Goal: Task Accomplishment & Management: Manage account settings

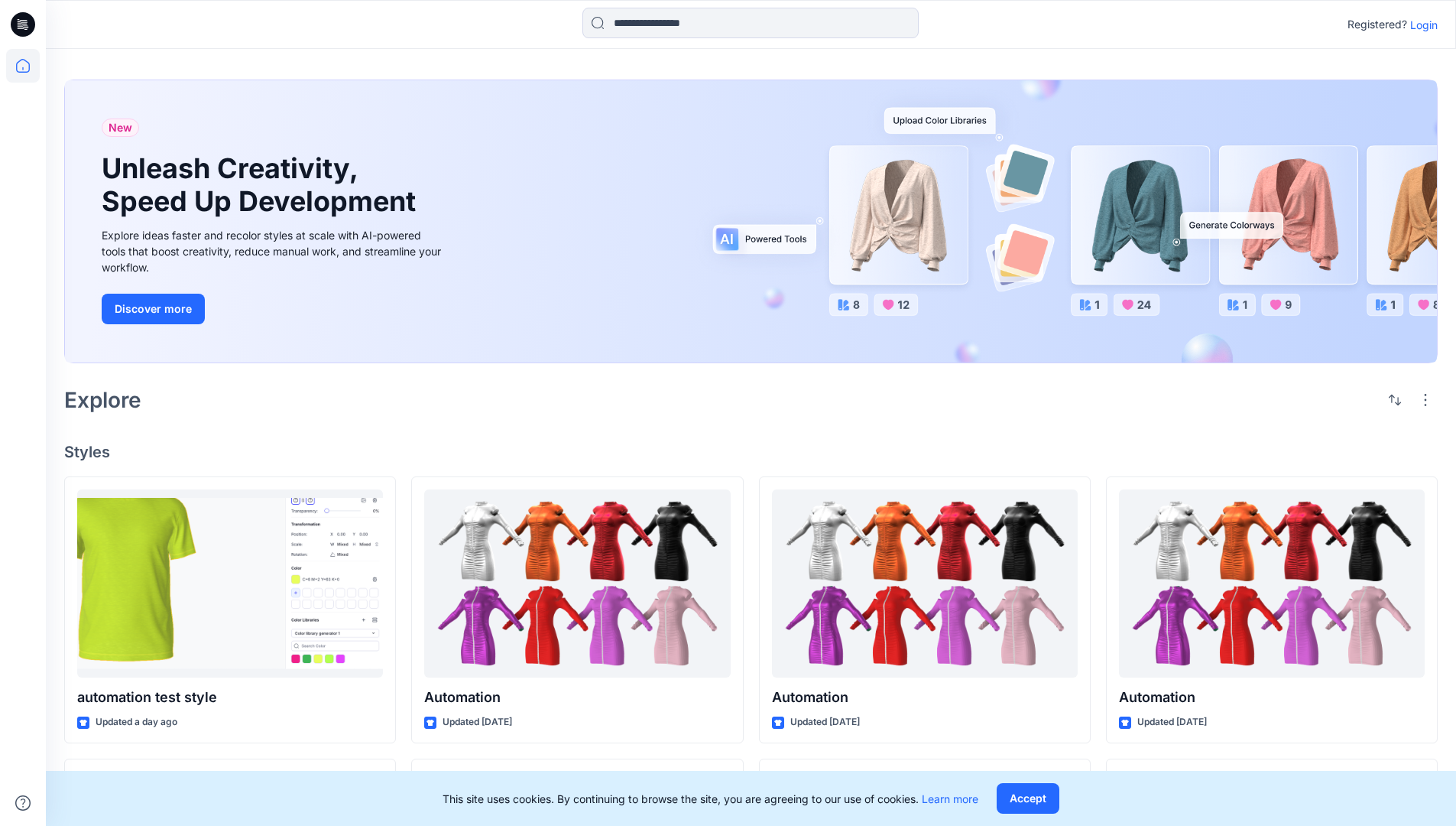
click at [1420, 24] on p "Login" at bounding box center [1424, 25] width 28 height 16
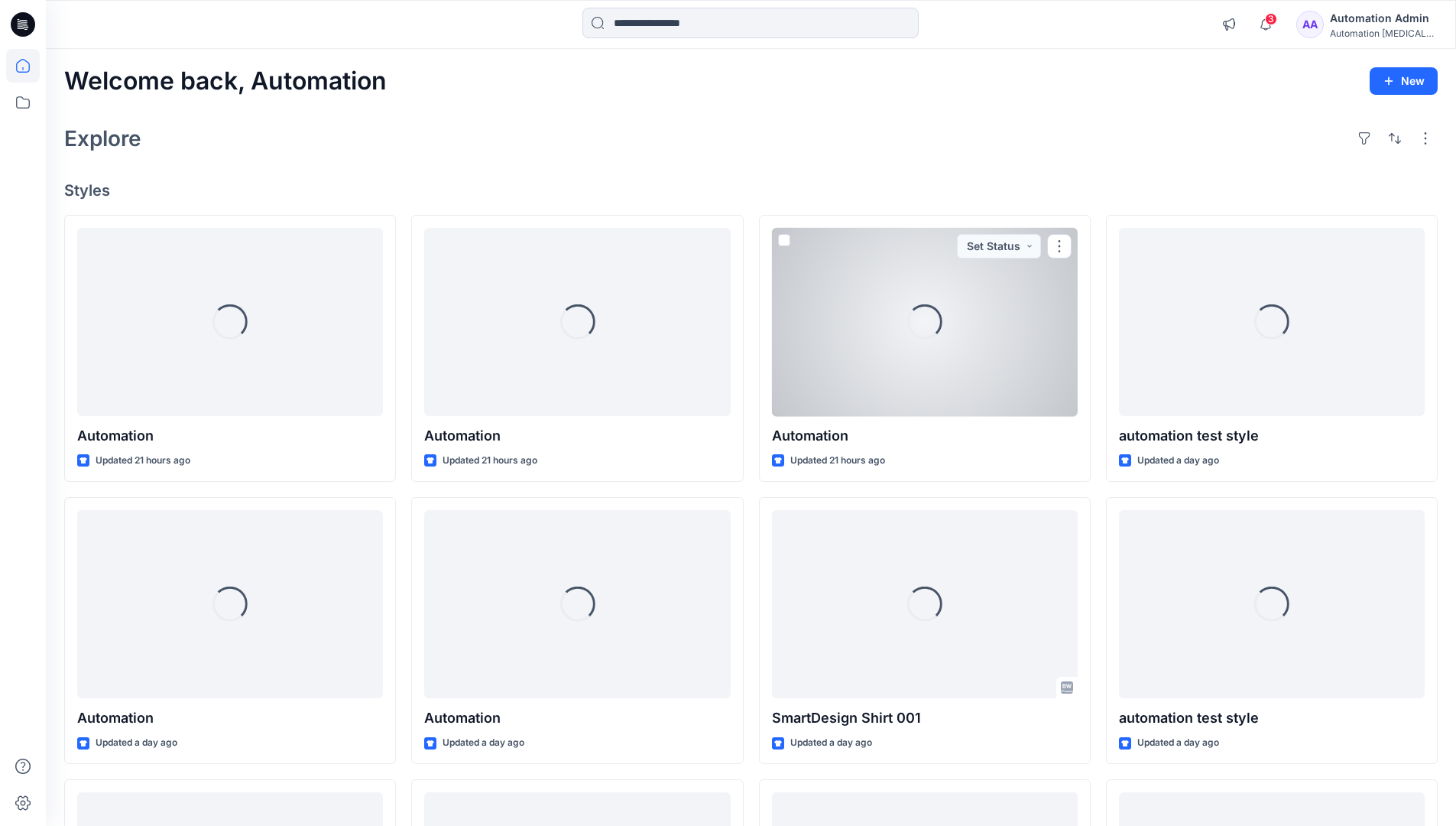
click at [29, 66] on icon at bounding box center [23, 65] width 14 height 14
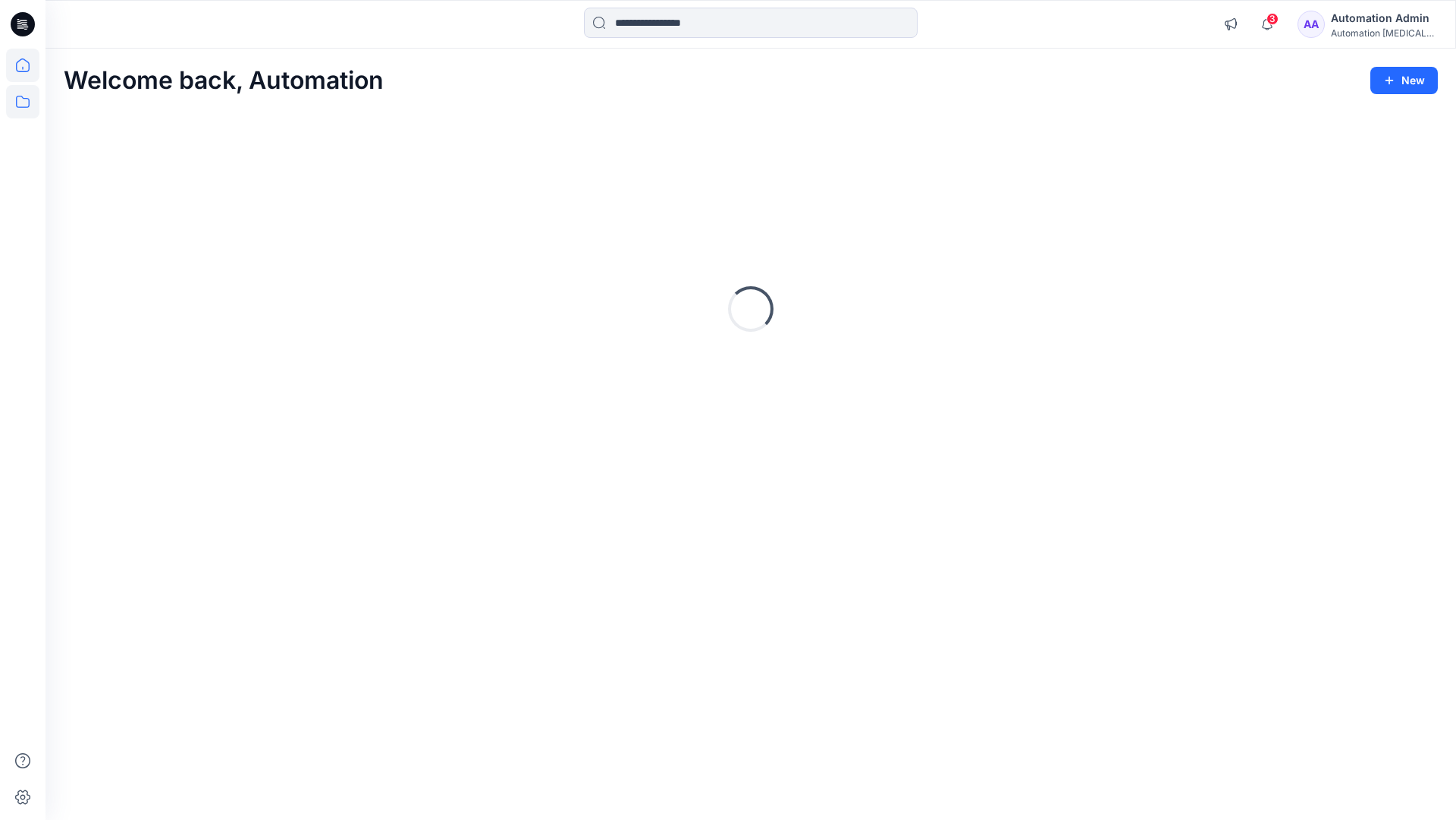
click at [25, 106] on icon at bounding box center [23, 101] width 33 height 33
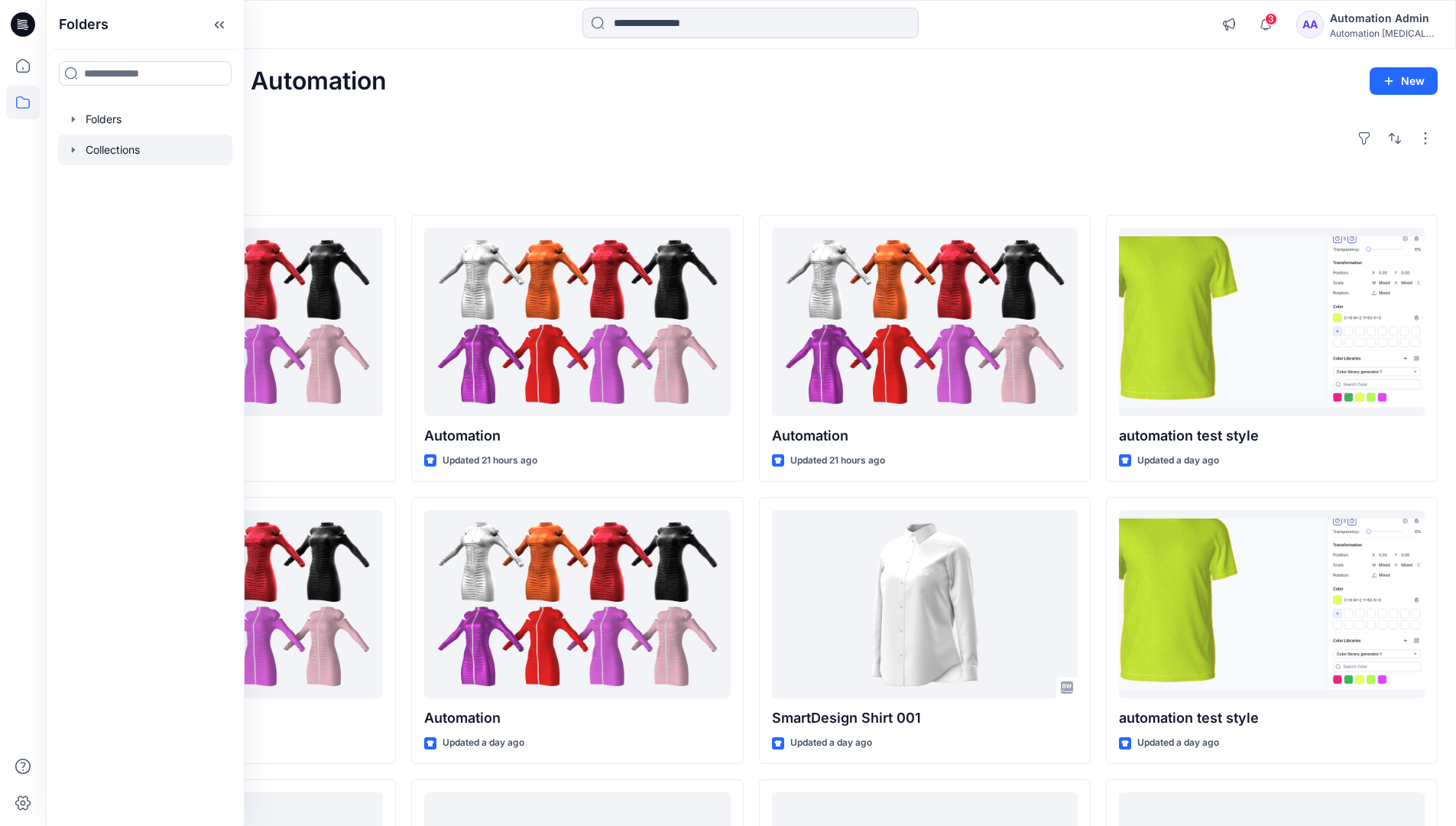
click at [126, 148] on div at bounding box center [145, 150] width 174 height 31
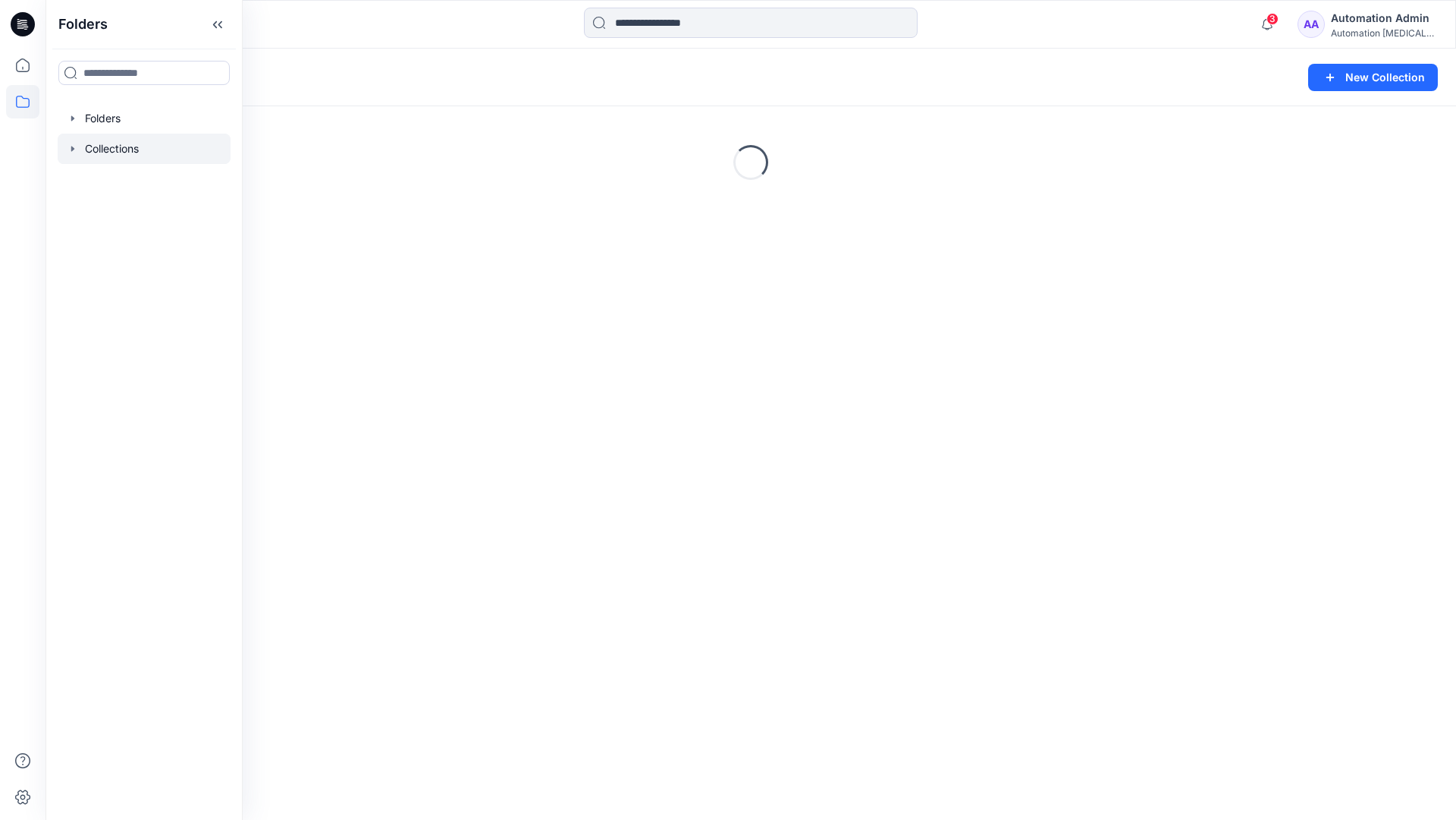
click at [341, 248] on div "Loading..." at bounding box center [750, 162] width 1411 height 228
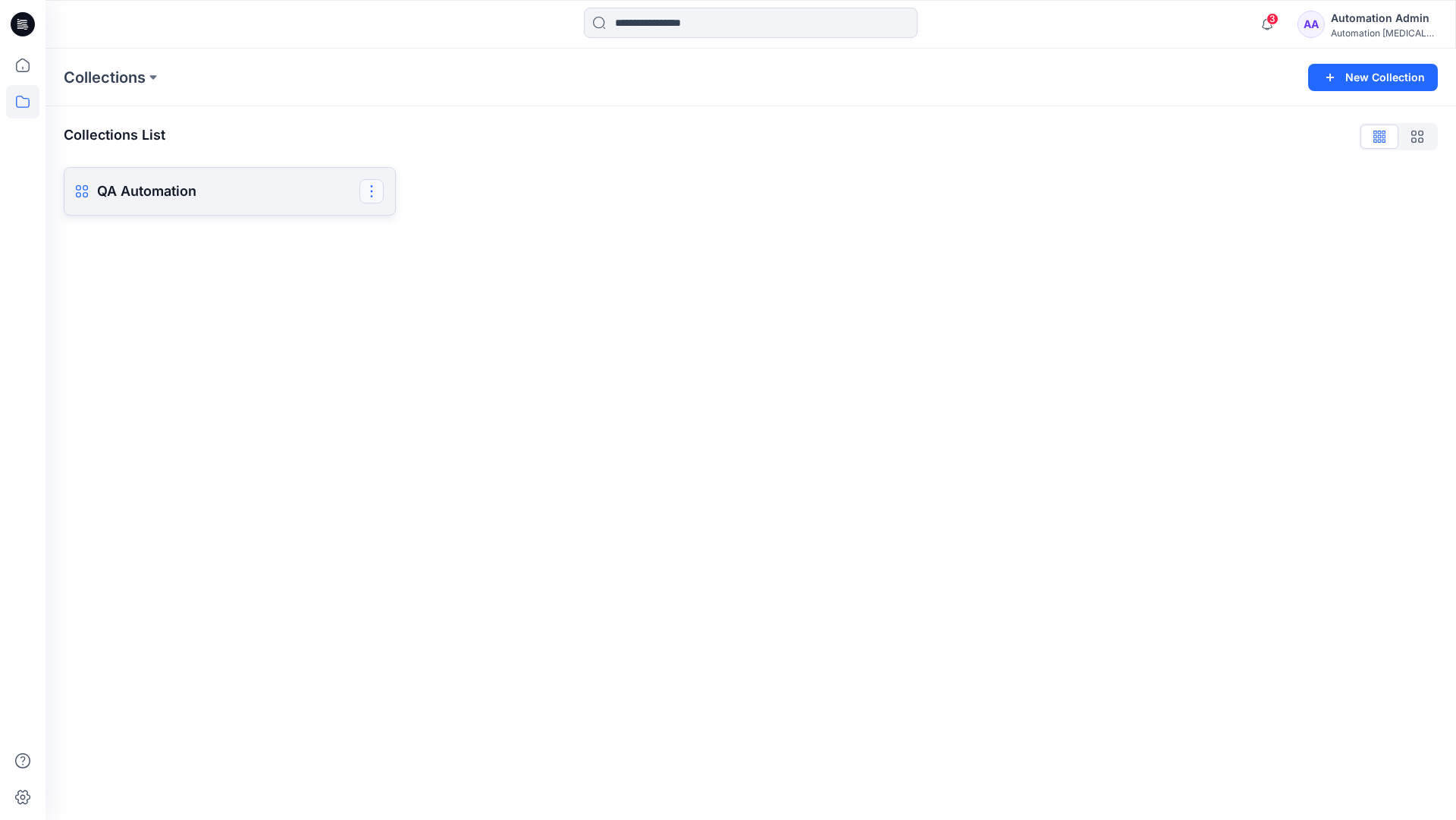
click at [373, 192] on button "button" at bounding box center [372, 191] width 24 height 24
click at [307, 296] on button "Delete Collection" at bounding box center [298, 296] width 164 height 28
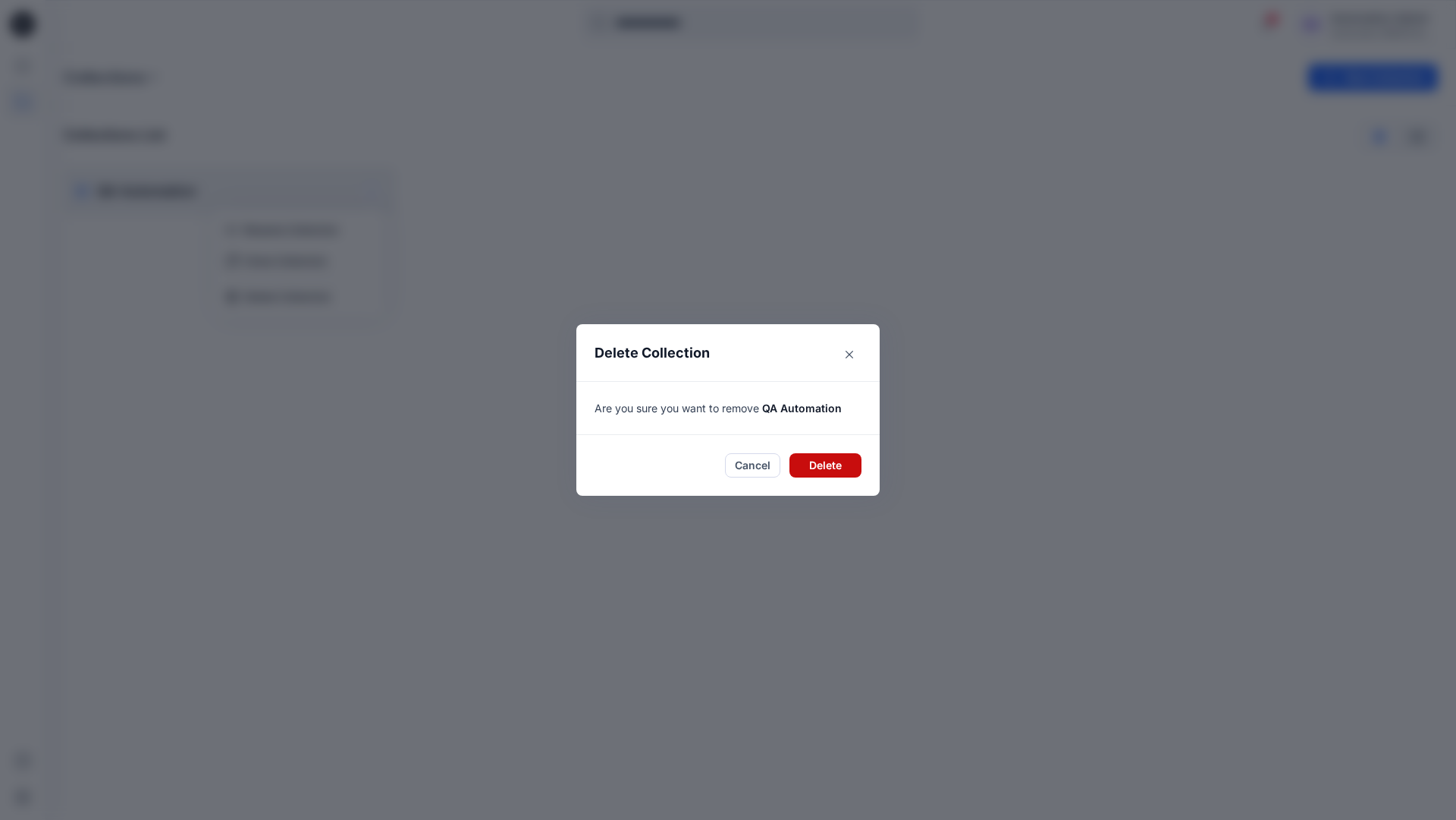
click at [822, 463] on button "Delete" at bounding box center [825, 465] width 72 height 24
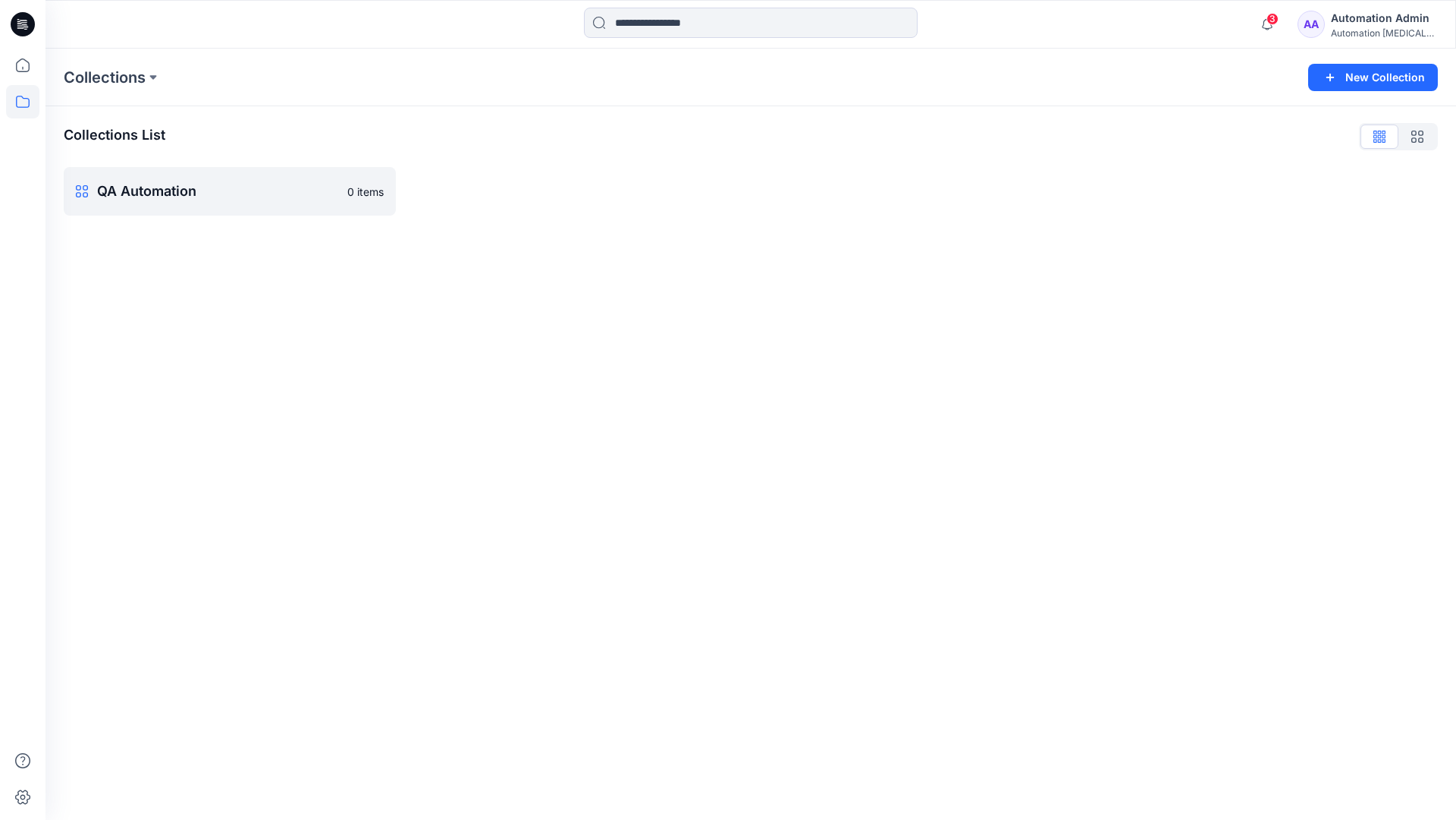
click at [1377, 23] on div "Automation Admin" at bounding box center [1384, 18] width 106 height 19
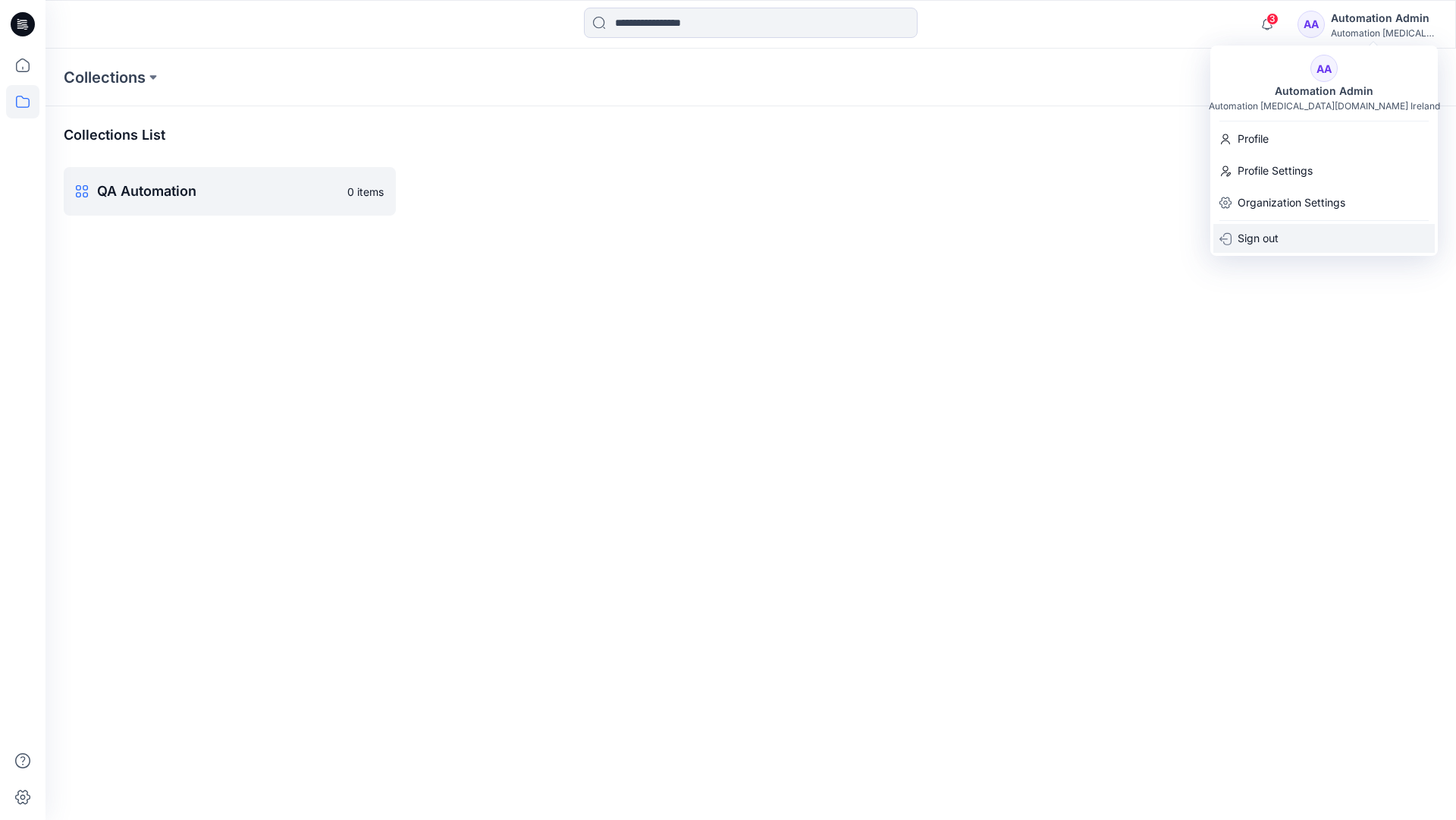
click at [1270, 239] on p "Sign out" at bounding box center [1258, 238] width 41 height 29
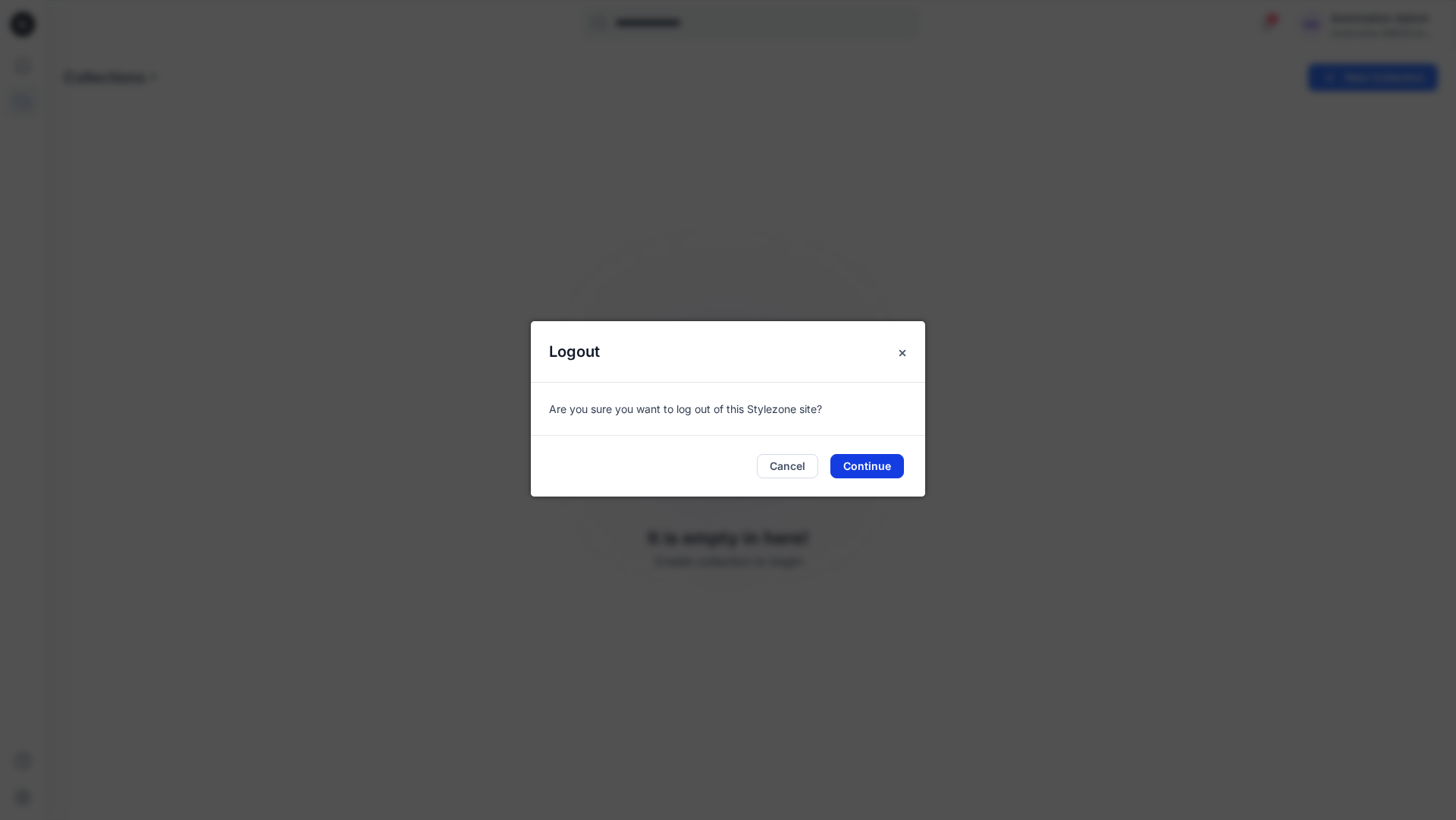
click at [875, 462] on button "Continue" at bounding box center [867, 466] width 73 height 24
